Goal: Task Accomplishment & Management: Manage account settings

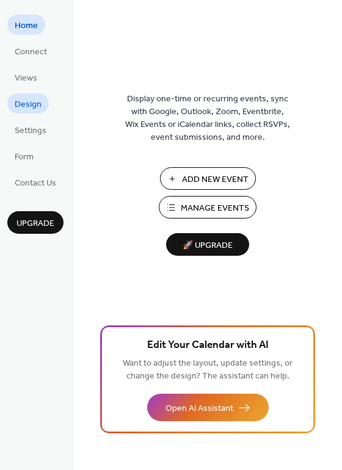
click at [19, 103] on span "Design" at bounding box center [28, 104] width 27 height 13
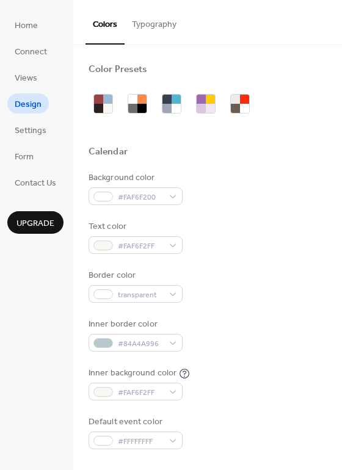
click at [142, 24] on button "Typography" at bounding box center [153, 21] width 59 height 43
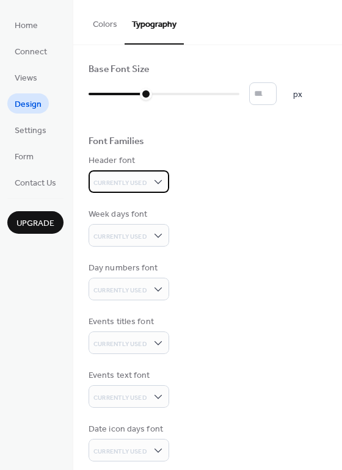
click at [132, 179] on span "Currently Used" at bounding box center [120, 183] width 54 height 9
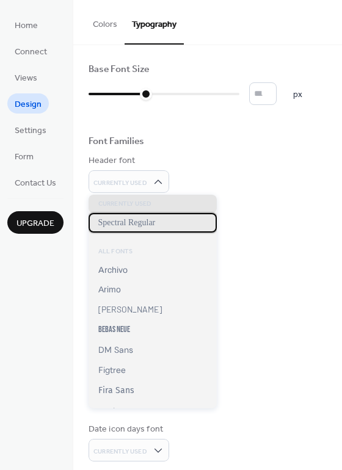
click at [131, 225] on span "Spectral Regular" at bounding box center [126, 223] width 57 height 10
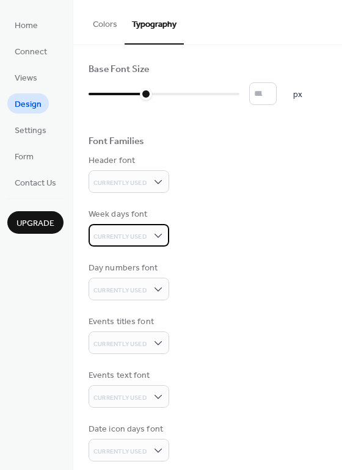
click at [130, 234] on span "Currently Used" at bounding box center [120, 236] width 54 height 9
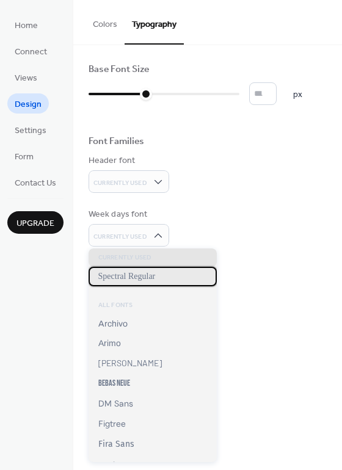
click at [127, 275] on span "Spectral Regular" at bounding box center [126, 277] width 57 height 10
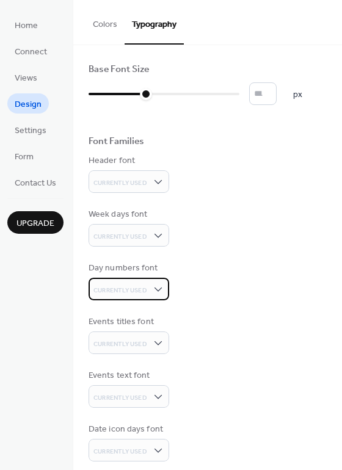
click at [125, 289] on span "Currently Used" at bounding box center [120, 290] width 54 height 9
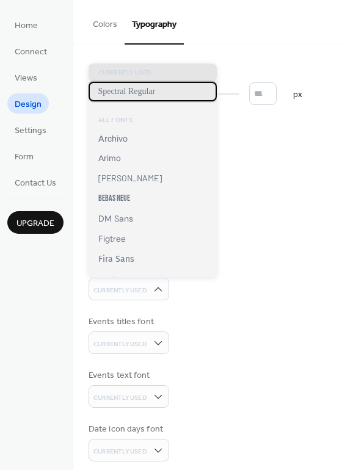
click at [147, 89] on span "Spectral Regular" at bounding box center [126, 92] width 57 height 10
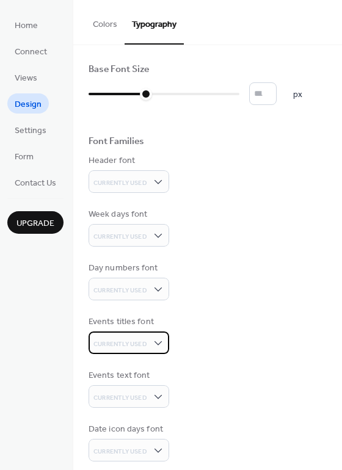
click at [130, 336] on span "Currently Used" at bounding box center [120, 344] width 54 height 16
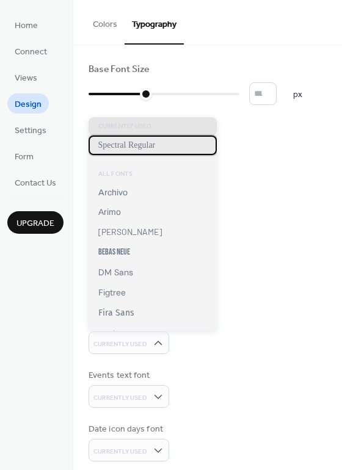
click at [139, 142] on span "Spectral Regular" at bounding box center [126, 145] width 57 height 10
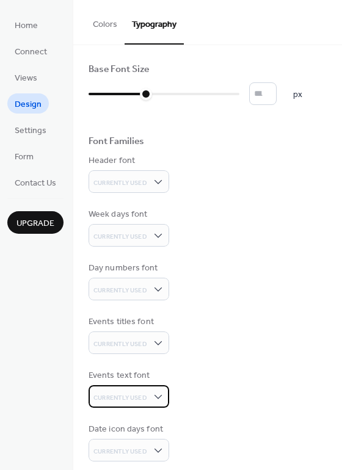
click at [137, 390] on span "Currently Used" at bounding box center [120, 397] width 54 height 16
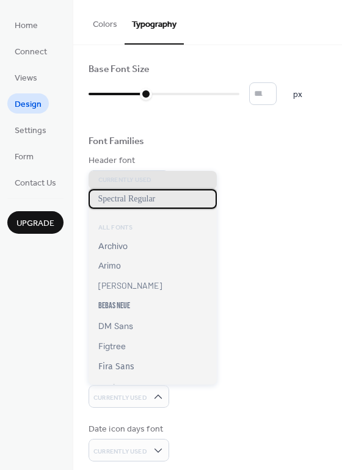
click at [129, 200] on span "Spectral Regular" at bounding box center [126, 199] width 57 height 10
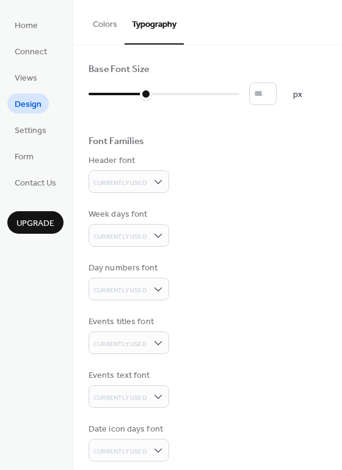
scroll to position [63, 0]
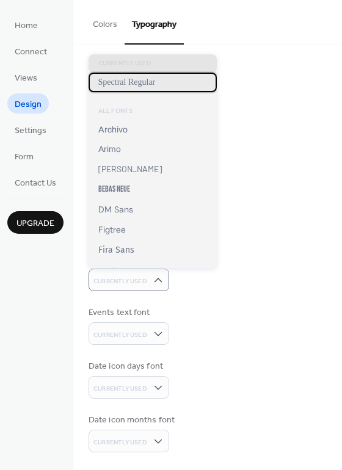
click at [139, 87] on div "Spectral Regular" at bounding box center [152, 83] width 128 height 20
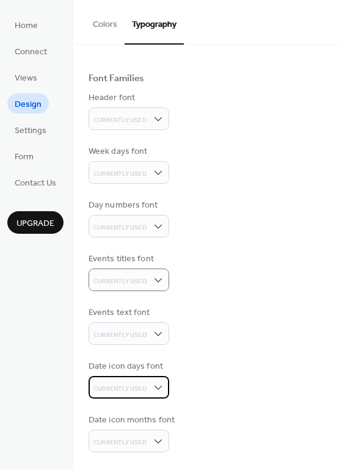
click at [113, 391] on span "Currently Used" at bounding box center [120, 388] width 54 height 9
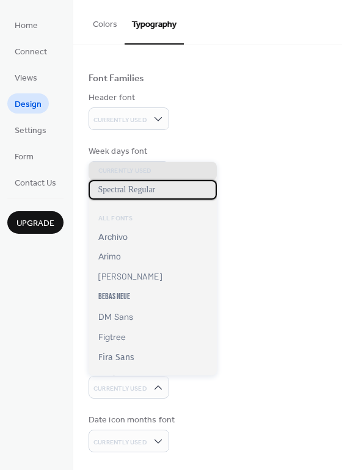
click at [124, 191] on span "Spectral Regular" at bounding box center [126, 190] width 57 height 10
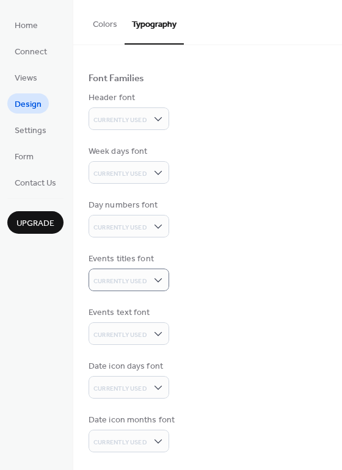
click at [230, 273] on div "Events titles font Currently Used" at bounding box center [207, 272] width 238 height 38
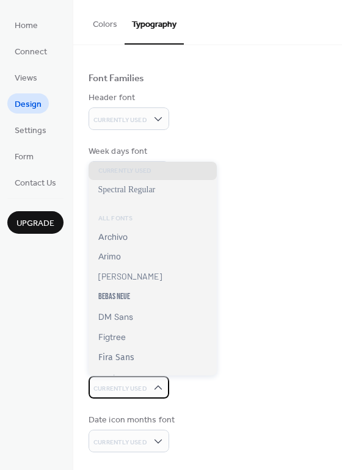
click at [137, 385] on span "Currently Used" at bounding box center [120, 388] width 54 height 9
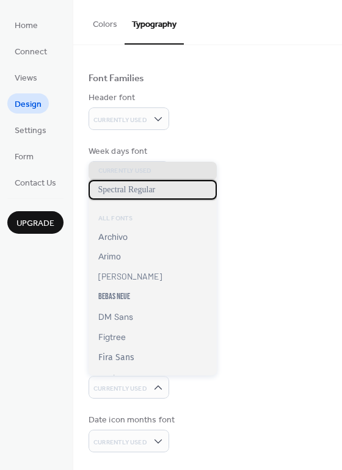
click at [132, 187] on span "Spectral Regular" at bounding box center [126, 190] width 57 height 10
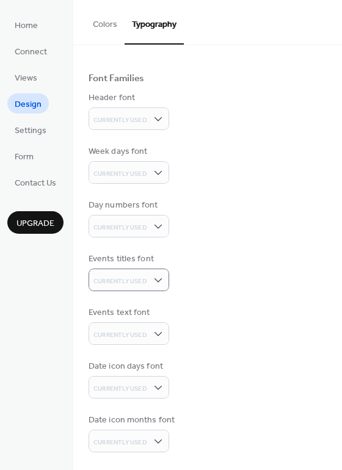
click at [250, 289] on div "Events titles font Currently Used" at bounding box center [207, 272] width 238 height 38
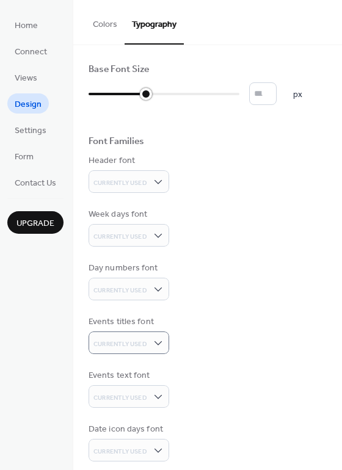
type input "**"
drag, startPoint x: 148, startPoint y: 93, endPoint x: 159, endPoint y: 93, distance: 11.6
click at [159, 93] on div at bounding box center [164, 94] width 12 height 12
click at [131, 117] on div "Base Font Size ** px Font Families Header font Currently Used Week days font Cu…" at bounding box center [207, 289] width 238 height 452
click at [103, 24] on button "Colors" at bounding box center [104, 21] width 39 height 43
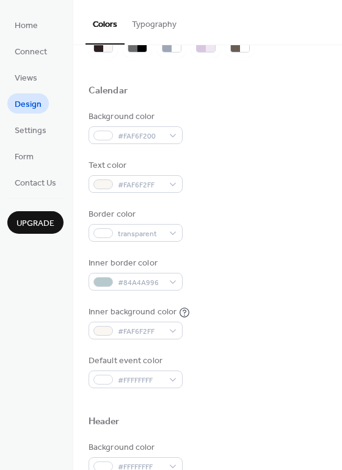
scroll to position [76, 0]
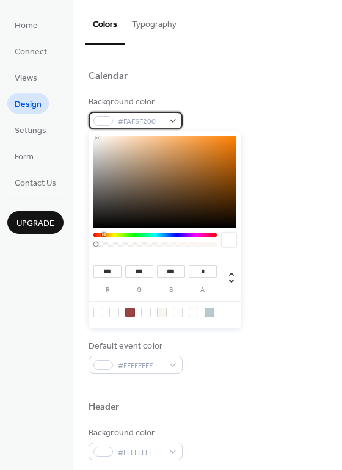
click at [160, 120] on span "#FAF6F200" at bounding box center [140, 121] width 45 height 13
click at [239, 74] on div "Calendar" at bounding box center [207, 78] width 238 height 16
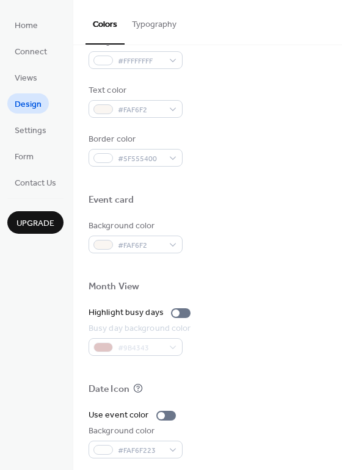
scroll to position [522, 0]
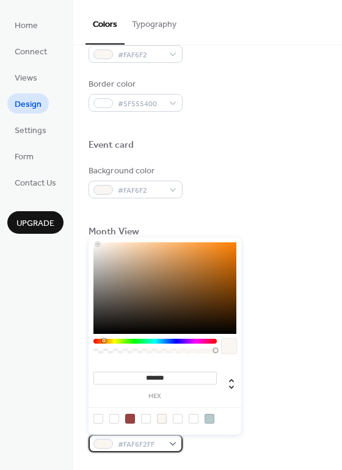
click at [158, 442] on span "#FAF6F2FF" at bounding box center [140, 444] width 45 height 13
